Goal: Navigation & Orientation: Understand site structure

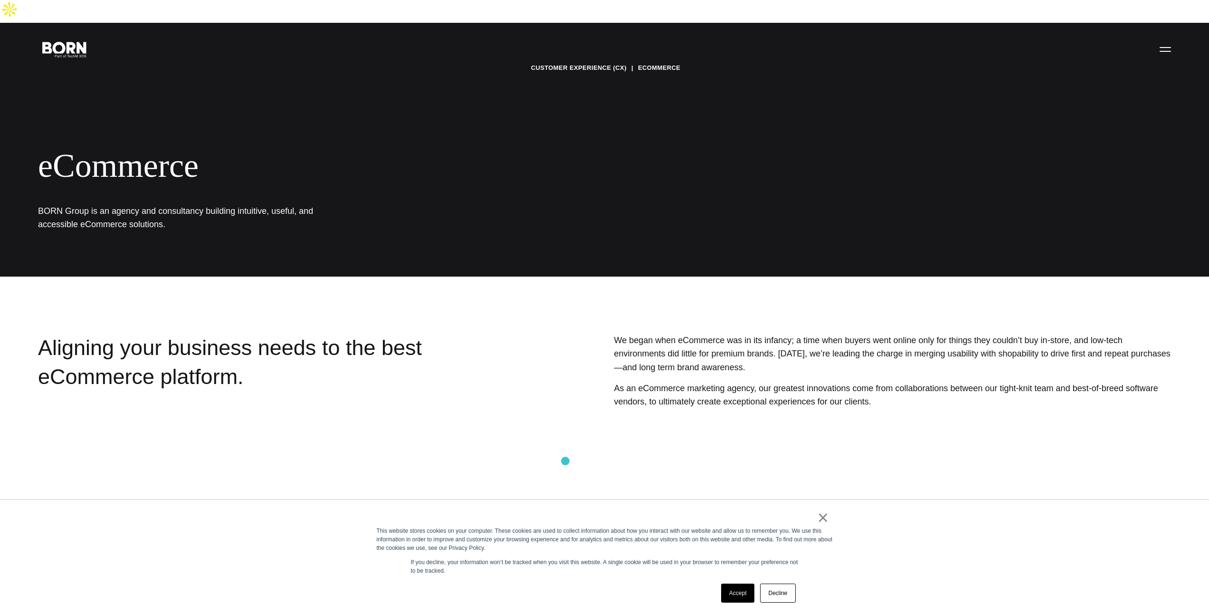
scroll to position [297, 0]
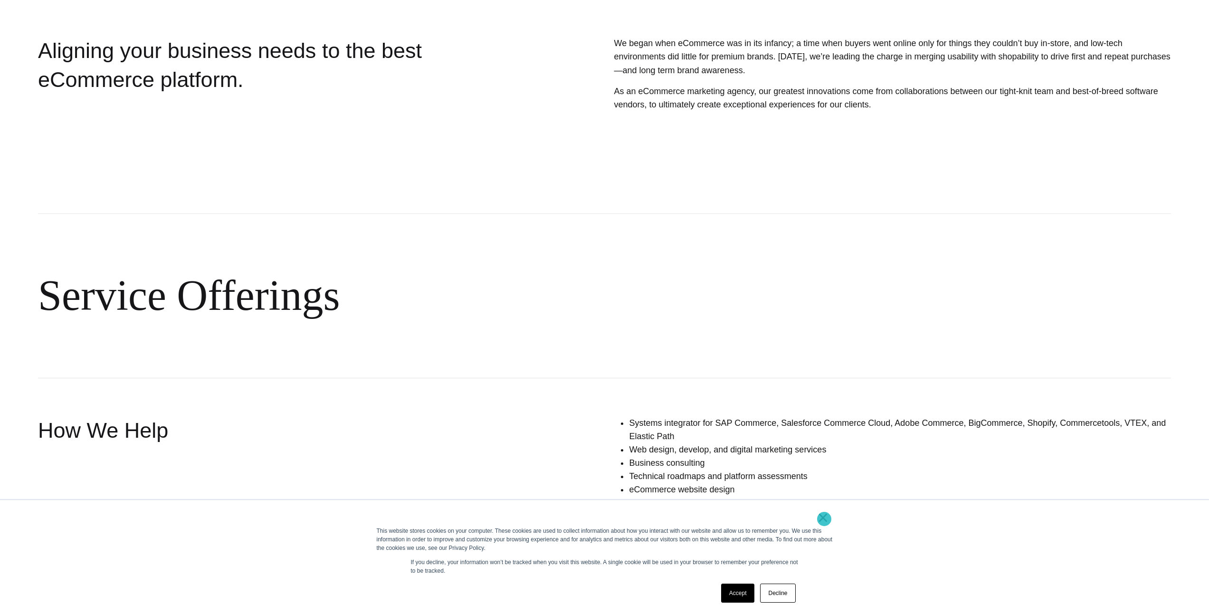
click at [822, 518] on link "×" at bounding box center [823, 517] width 11 height 9
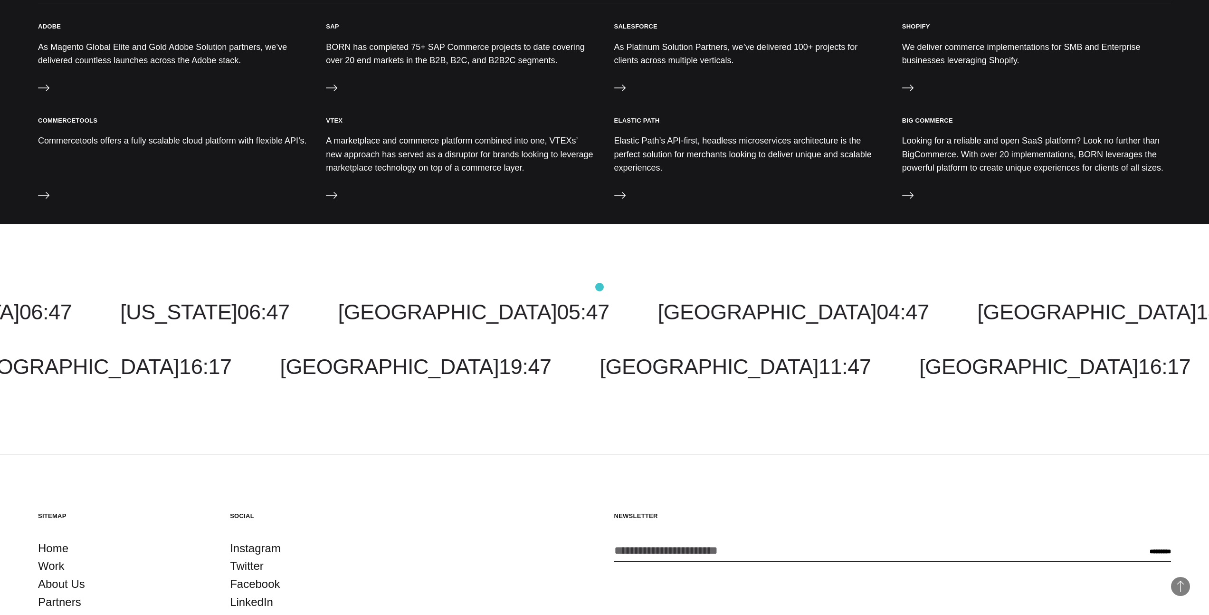
scroll to position [1159, 0]
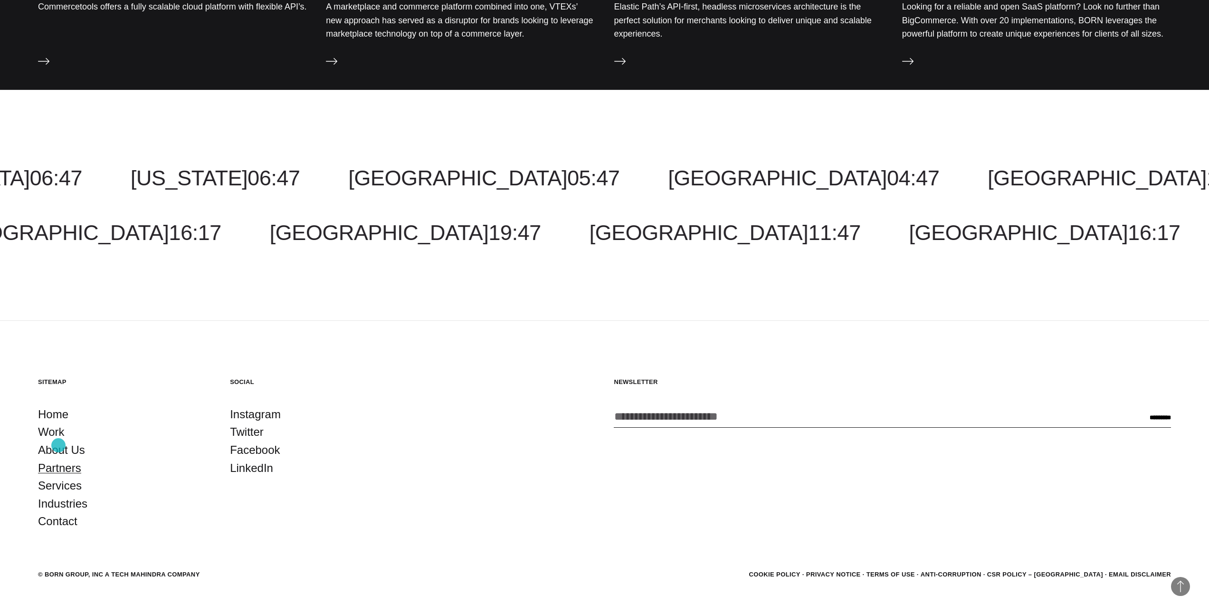
click at [58, 459] on link "Partners" at bounding box center [59, 468] width 43 height 18
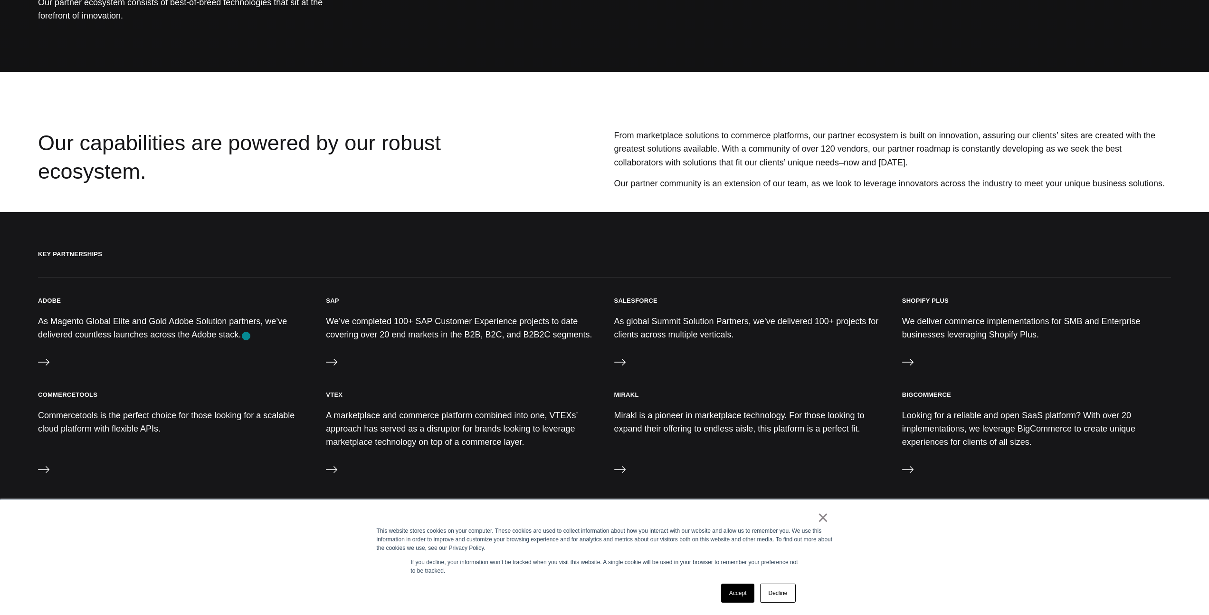
scroll to position [194, 0]
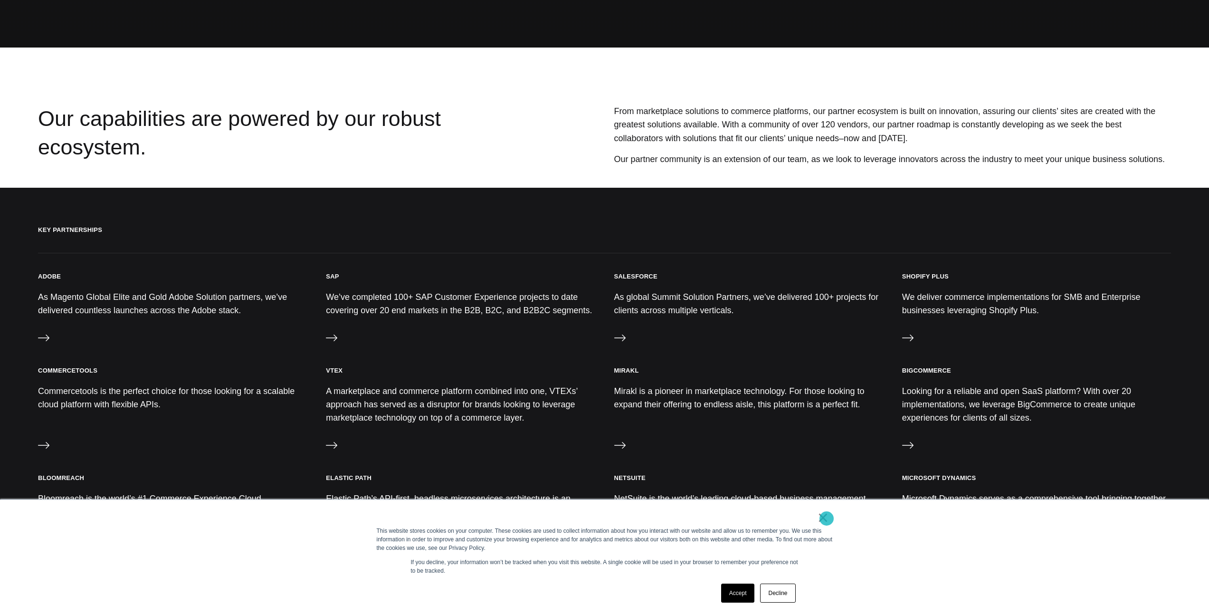
click at [827, 519] on link "×" at bounding box center [823, 517] width 11 height 9
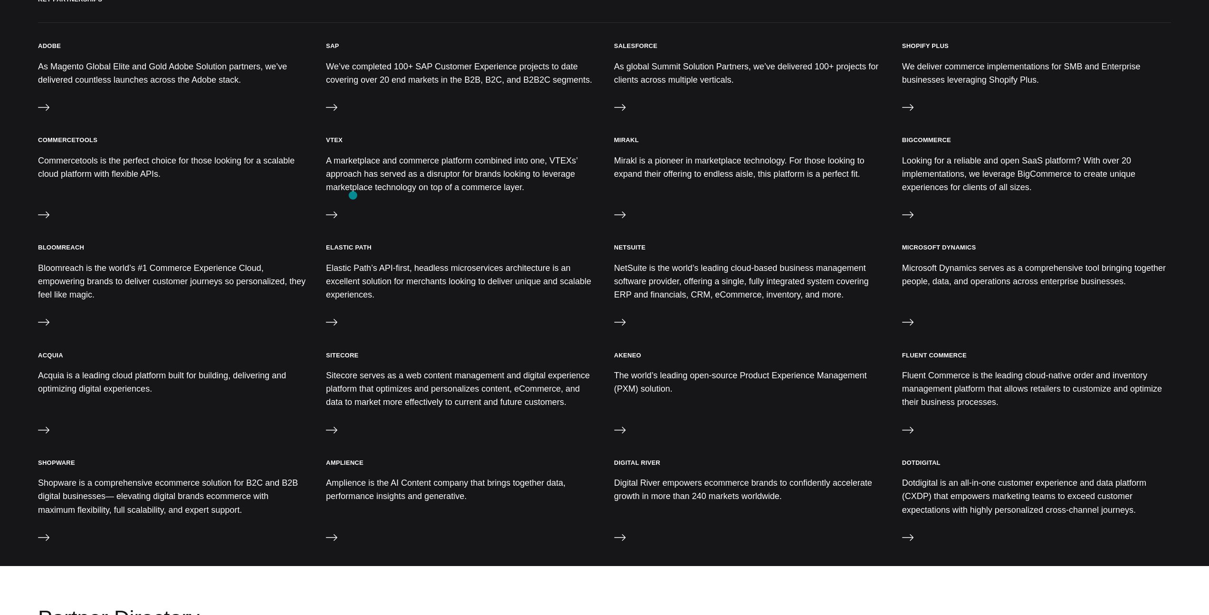
scroll to position [0, 0]
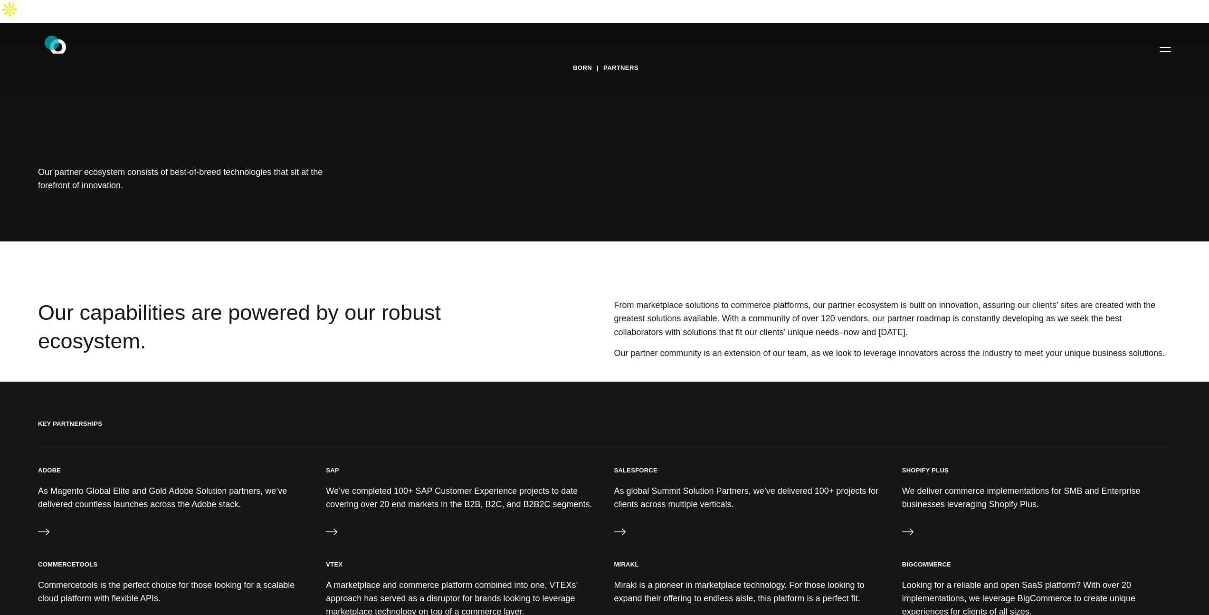
click at [51, 43] on icon ".st0{display:none;} .st1{display:inline;} .st2{font-family:'HelveticaNeue-Mediu…" at bounding box center [64, 49] width 61 height 25
